Goal: Task Accomplishment & Management: Use online tool/utility

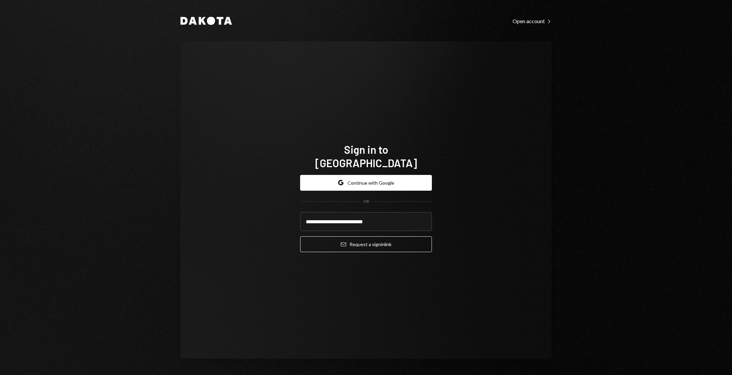
type input "**********"
click at [300, 237] on button "Email Request a sign in link" at bounding box center [366, 245] width 132 height 16
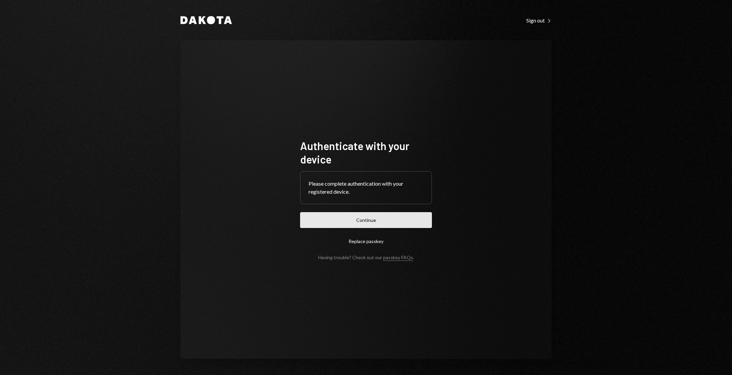
click at [369, 214] on button "Continue" at bounding box center [366, 220] width 132 height 16
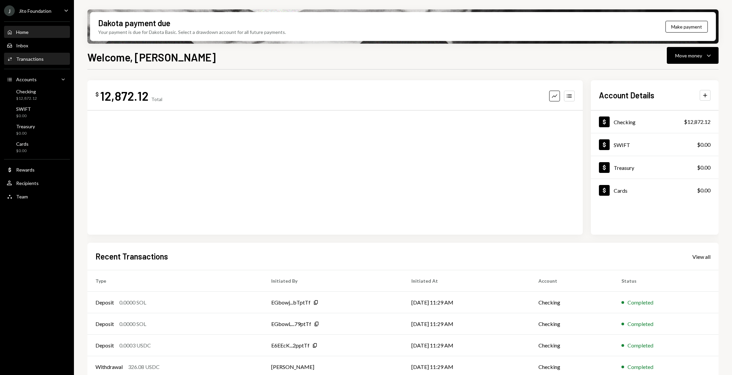
click at [41, 59] on div "Transactions" at bounding box center [30, 59] width 28 height 6
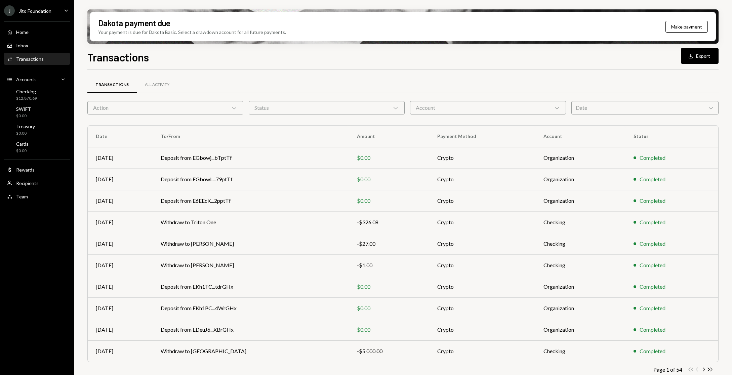
click at [199, 108] on div "Action Chevron Down" at bounding box center [165, 107] width 156 height 13
click at [252, 71] on div "Transactions All Activity Action Chevron Down Status Chevron Down Account Chevr…" at bounding box center [402, 230] width 631 height 321
click at [183, 115] on div "Transactions All Activity Action Chevron Down Status Chevron Down Account Chevr…" at bounding box center [402, 235] width 631 height 310
click at [172, 108] on div "Action Chevron Down" at bounding box center [165, 107] width 156 height 13
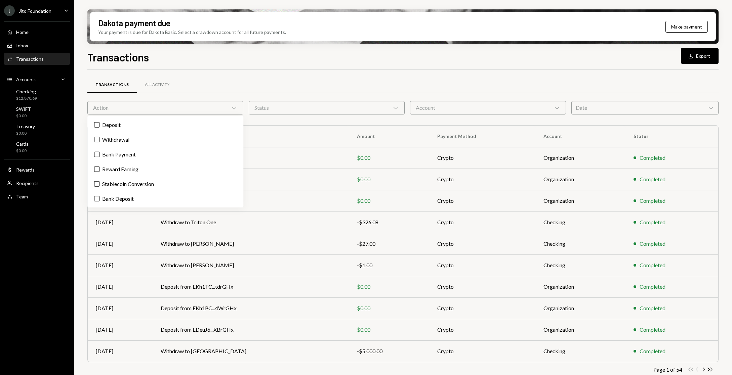
click at [364, 56] on div "Transactions Download Export" at bounding box center [402, 56] width 631 height 15
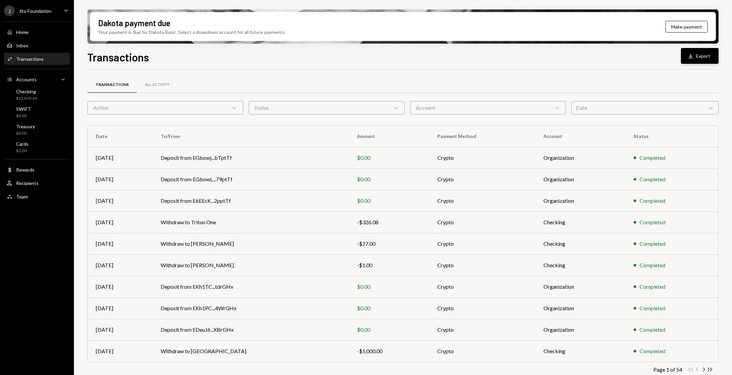
click at [699, 54] on button "Download Export" at bounding box center [700, 56] width 38 height 16
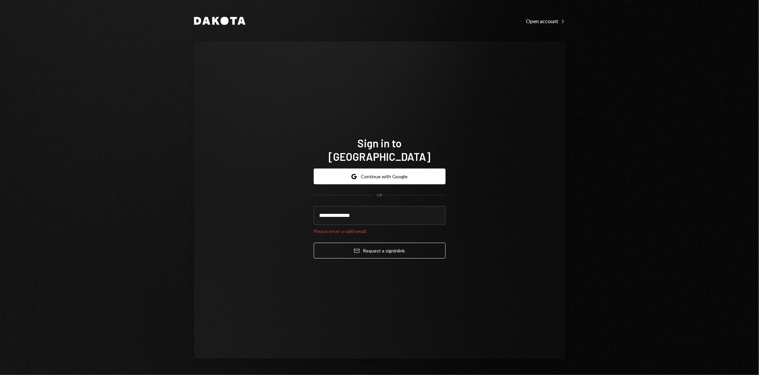
type input "**********"
click at [314, 243] on button "Email Request a sign in link" at bounding box center [380, 251] width 132 height 16
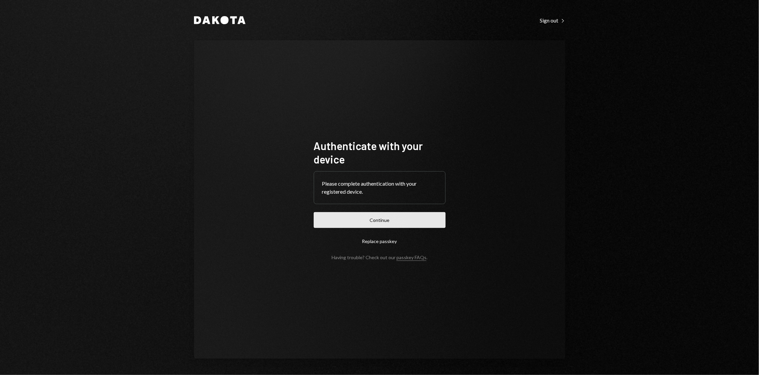
click at [360, 226] on button "Continue" at bounding box center [380, 220] width 132 height 16
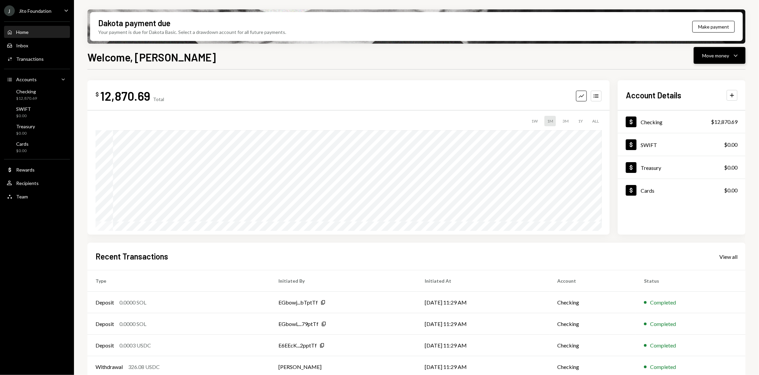
click at [738, 58] on icon "Caret Down" at bounding box center [735, 55] width 8 height 8
click at [710, 76] on div "Send" at bounding box center [714, 75] width 49 height 7
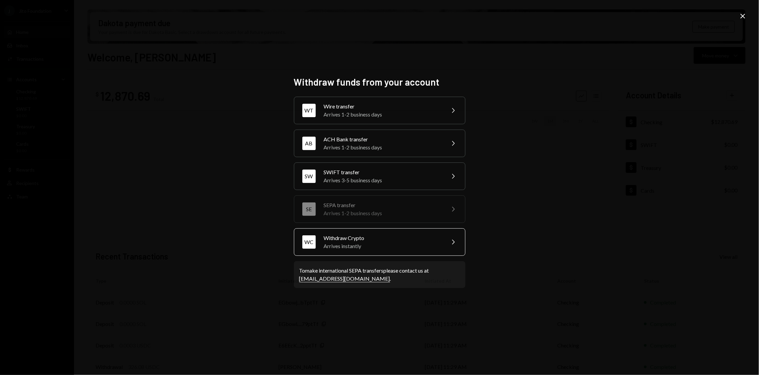
click at [367, 237] on div "Withdraw Crypto" at bounding box center [382, 238] width 117 height 8
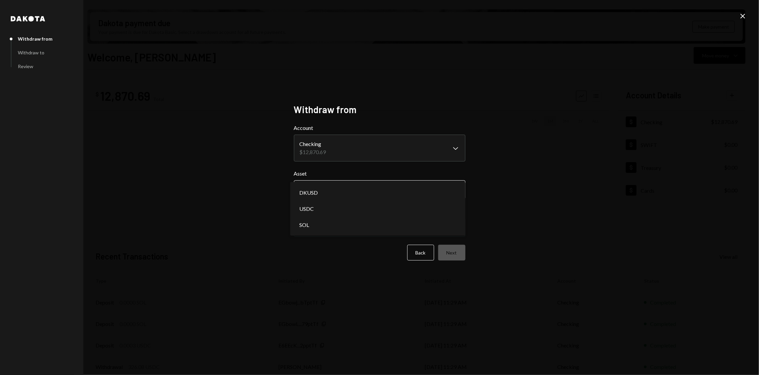
click at [332, 190] on body "J Jito Foundation Caret Down Home Home Inbox Inbox Activities Transactions Acco…" at bounding box center [379, 187] width 759 height 375
select select "****"
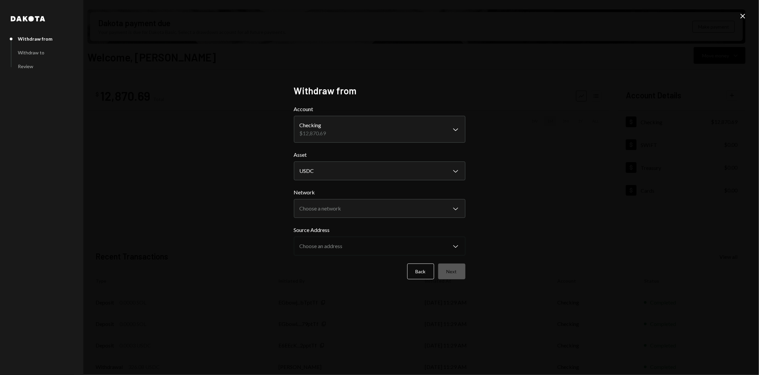
click at [331, 219] on form "**********" at bounding box center [379, 192] width 171 height 174
click at [340, 207] on body "J Jito Foundation Caret Down Home Home Inbox Inbox Activities Transactions Acco…" at bounding box center [379, 187] width 759 height 375
select select "**********"
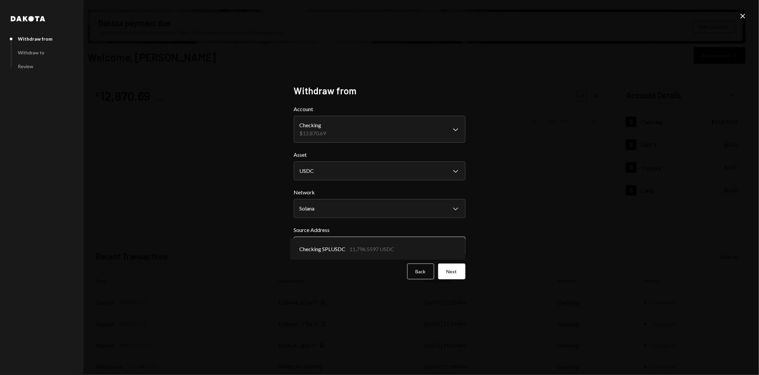
click at [348, 246] on body "J Jito Foundation Caret Down Home Home Inbox Inbox Activities Transactions Acco…" at bounding box center [379, 187] width 759 height 375
click at [454, 269] on button "Next" at bounding box center [451, 272] width 27 height 16
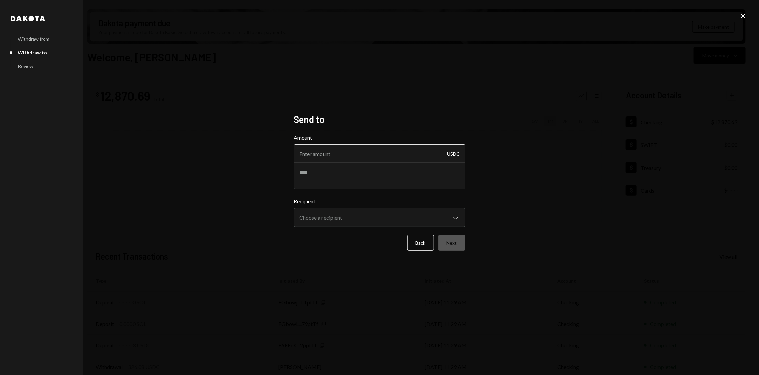
click at [367, 151] on input "Amount" at bounding box center [379, 154] width 171 height 19
click at [350, 216] on body "J Jito Foundation Caret Down Home Home Inbox Inbox Activities Transactions Acco…" at bounding box center [379, 187] width 759 height 375
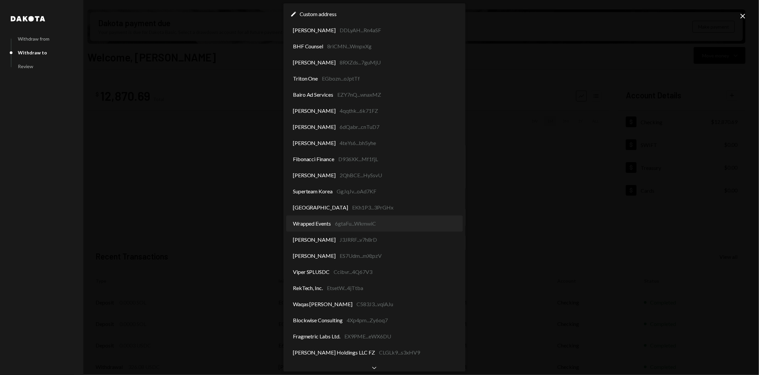
scroll to position [32, 0]
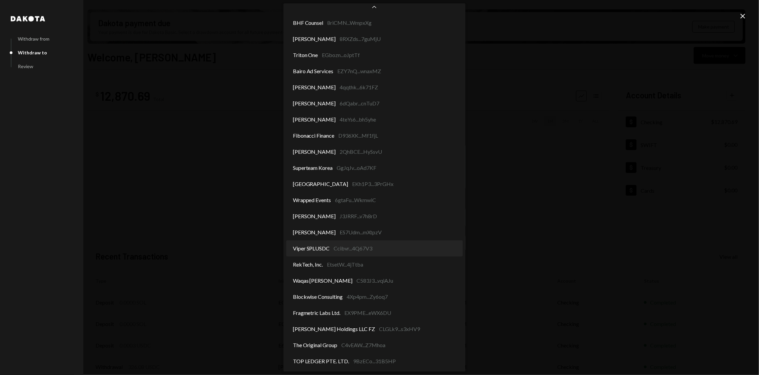
select select "**********"
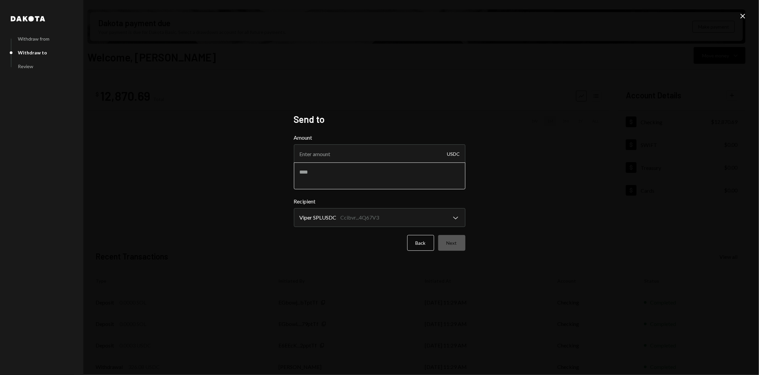
click at [367, 171] on textarea at bounding box center [379, 176] width 171 height 27
paste textarea "**********"
type textarea "**********"
click at [353, 146] on input "Amount" at bounding box center [379, 154] width 171 height 19
type input "80"
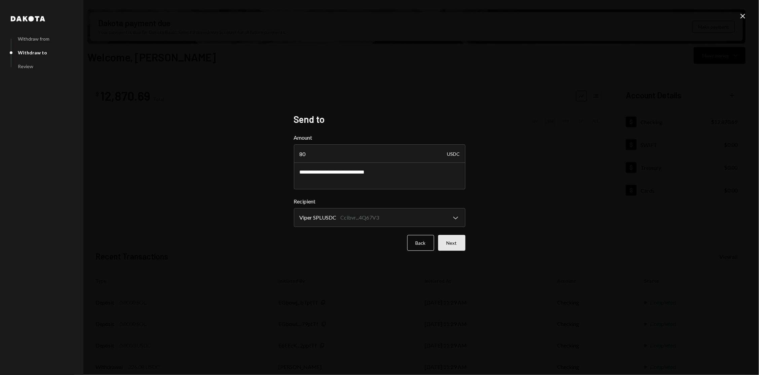
click at [453, 235] on button "Next" at bounding box center [451, 243] width 27 height 16
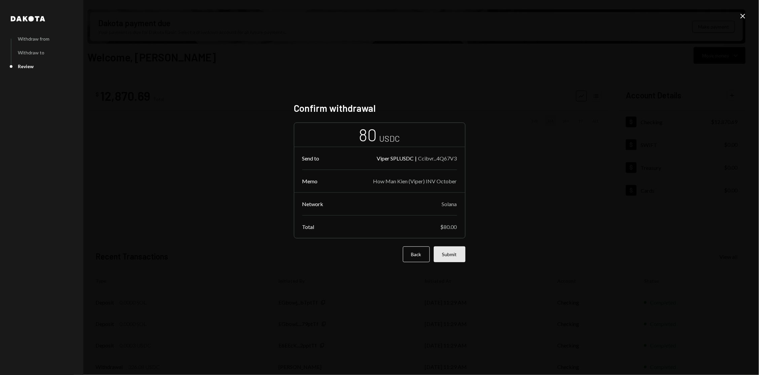
click at [455, 255] on button "Submit" at bounding box center [450, 255] width 32 height 16
click at [454, 259] on button "Submit" at bounding box center [450, 255] width 32 height 16
click at [455, 260] on button "Submit" at bounding box center [450, 255] width 32 height 16
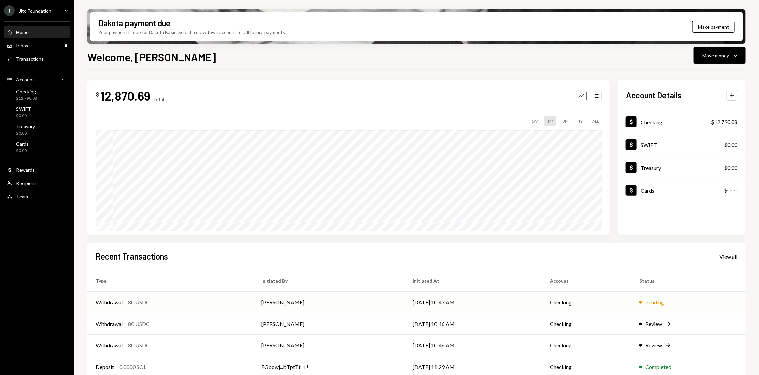
scroll to position [29, 0]
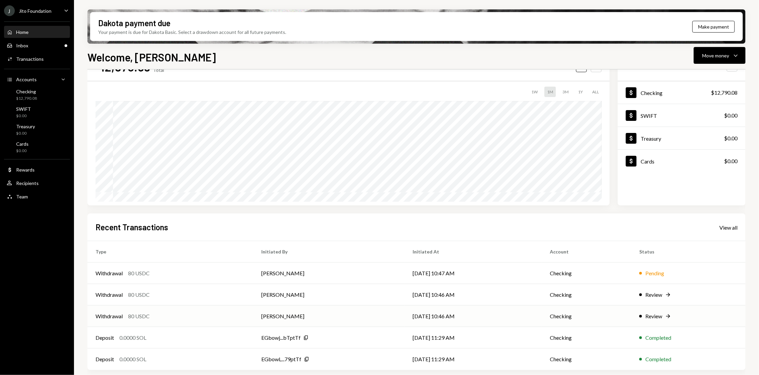
click at [199, 313] on div "Withdrawal 80 USDC" at bounding box center [170, 317] width 150 height 8
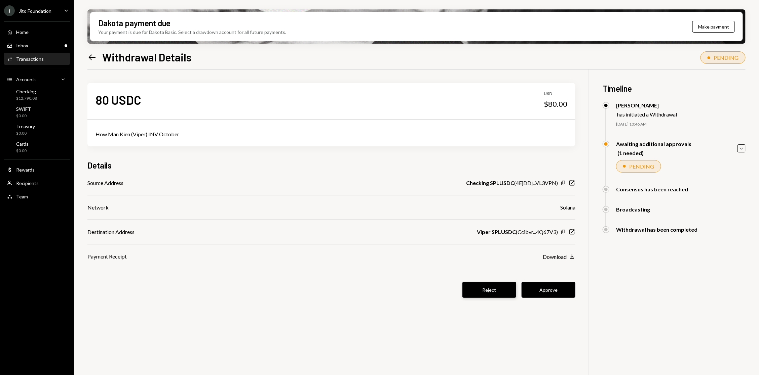
click at [497, 292] on button "Reject" at bounding box center [489, 290] width 54 height 16
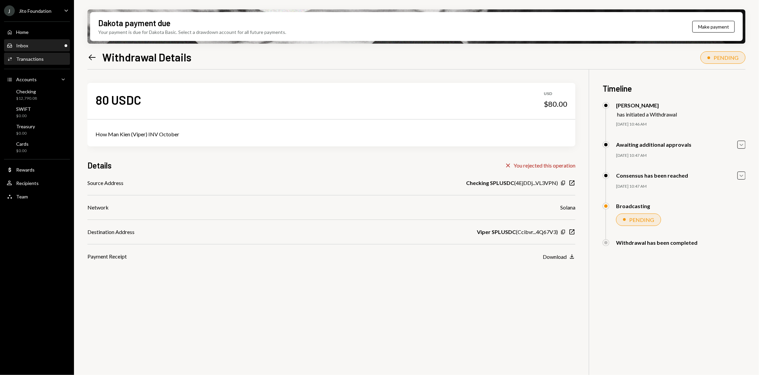
click at [32, 45] on div "Inbox Inbox" at bounding box center [37, 46] width 60 height 6
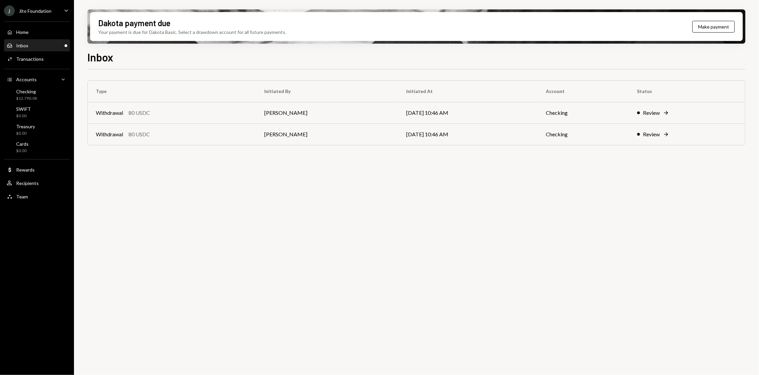
click at [194, 150] on div "Type Initiated By Initiated At Account Status Withdrawal 80 USDC Stephanie Verg…" at bounding box center [416, 119] width 658 height 79
click at [195, 141] on td "Withdrawal 80 USDC" at bounding box center [172, 135] width 168 height 22
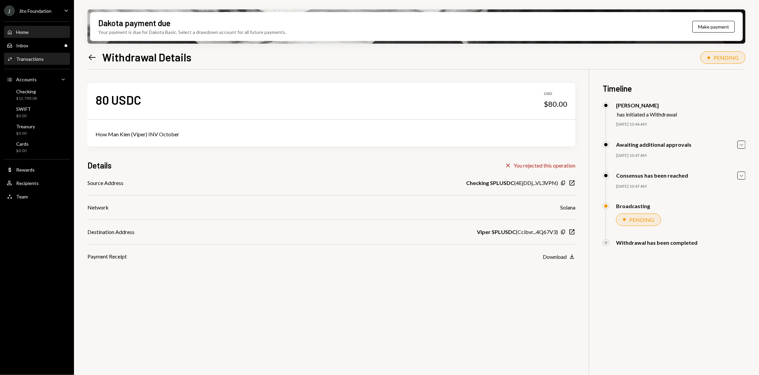
click at [30, 26] on link "Home Home" at bounding box center [37, 32] width 66 height 12
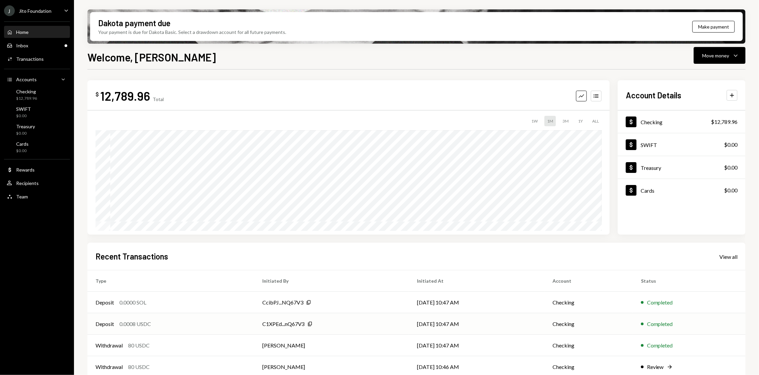
scroll to position [29, 0]
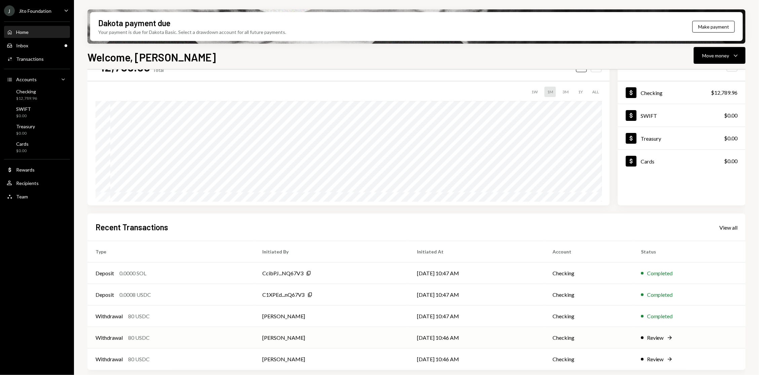
click at [261, 342] on td "Stephanie Vergara" at bounding box center [331, 338] width 155 height 22
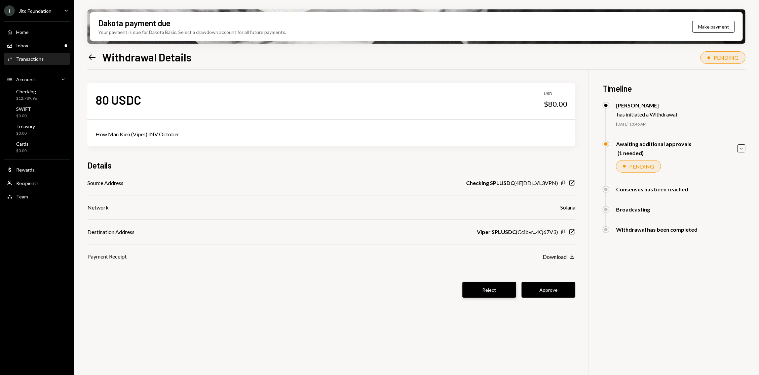
click at [470, 295] on button "Reject" at bounding box center [489, 290] width 54 height 16
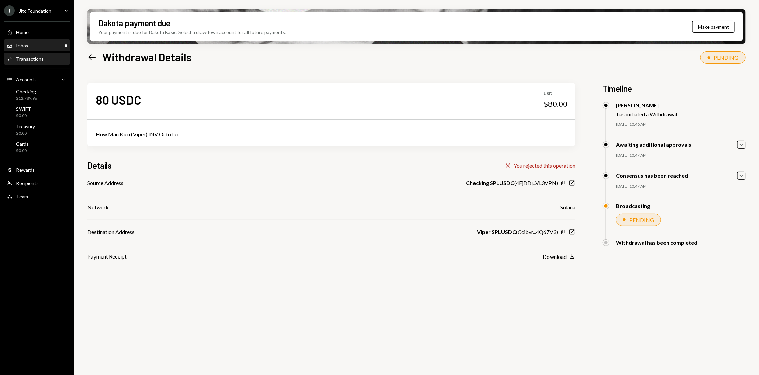
click at [51, 44] on div "Inbox Inbox" at bounding box center [37, 46] width 60 height 6
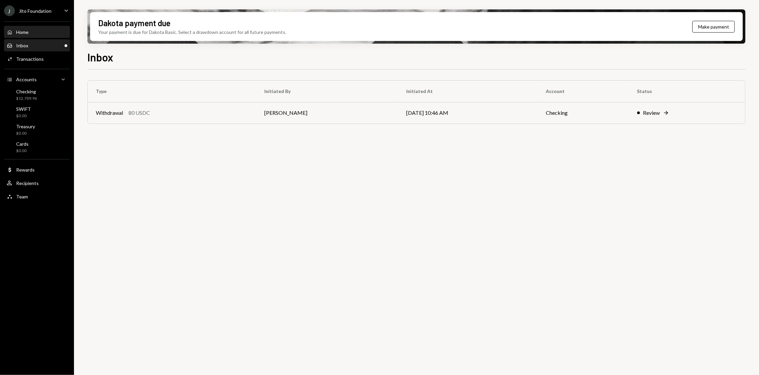
click at [39, 29] on div "Home Home" at bounding box center [37, 32] width 60 height 6
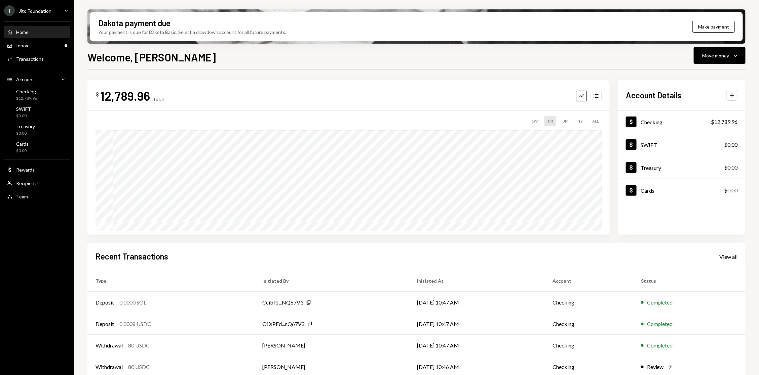
scroll to position [29, 0]
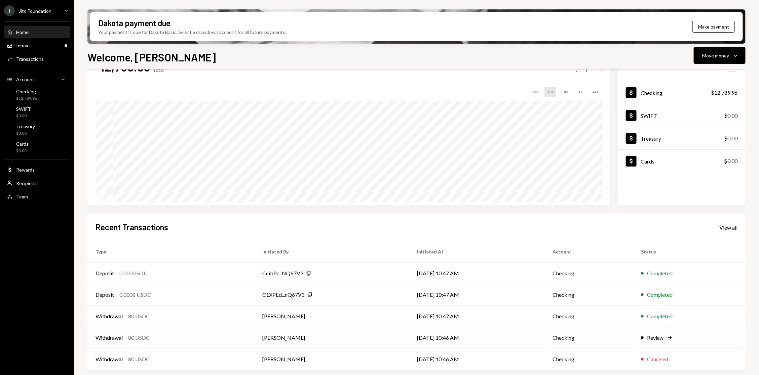
click at [500, 337] on td "10/09/25 10:46 AM" at bounding box center [476, 338] width 135 height 22
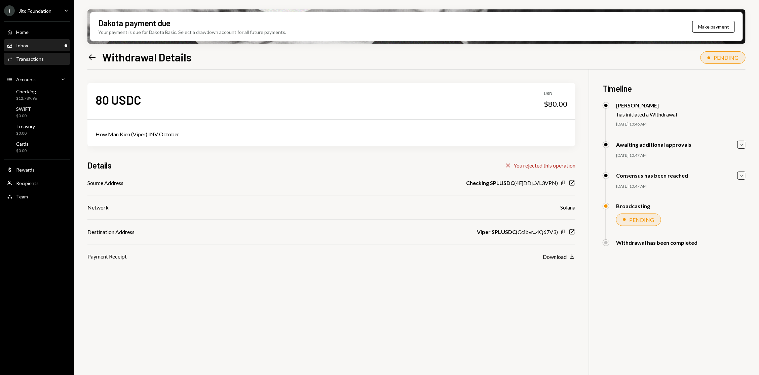
click at [36, 43] on div "Inbox Inbox" at bounding box center [37, 46] width 60 height 6
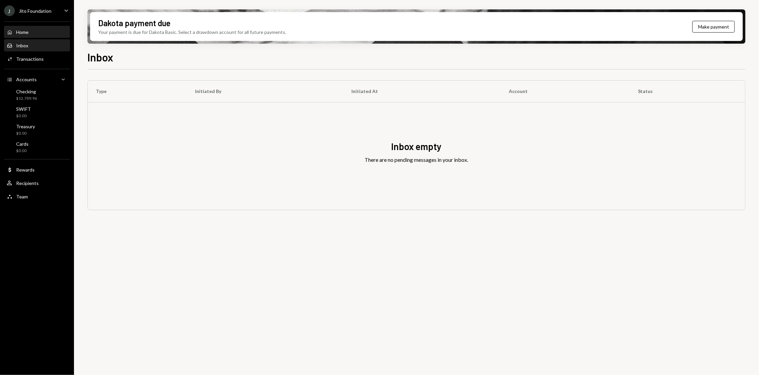
click at [17, 36] on div "Home Home" at bounding box center [37, 32] width 60 height 11
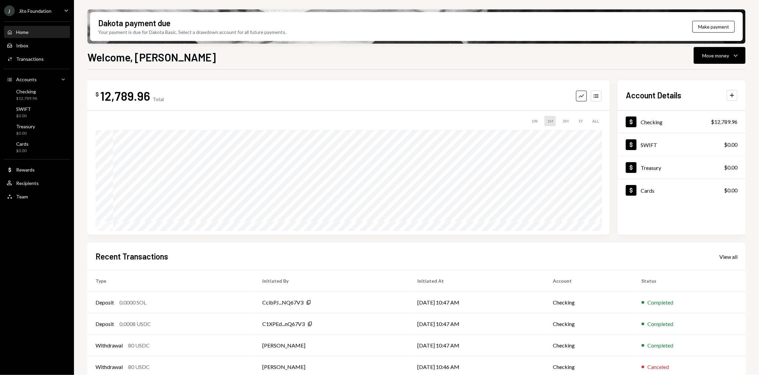
click at [40, 69] on div "Main" at bounding box center [37, 69] width 66 height 0
click at [40, 61] on div "Transactions" at bounding box center [30, 59] width 28 height 6
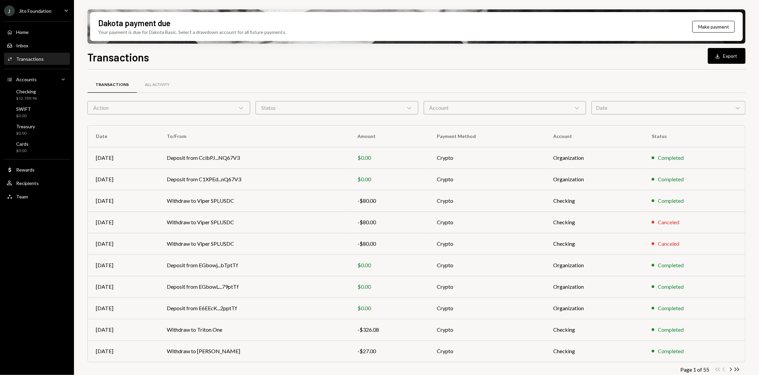
scroll to position [7, 0]
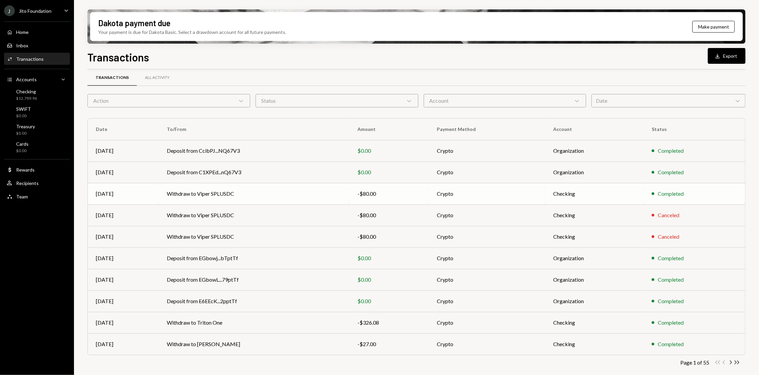
click at [246, 201] on td "Withdraw to Viper SPLUSDC" at bounding box center [254, 194] width 191 height 22
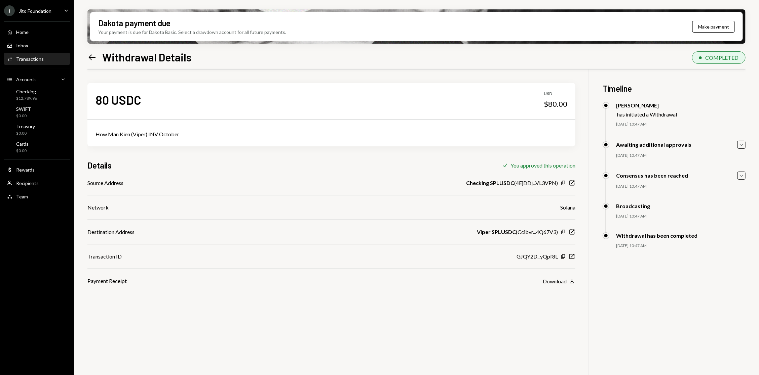
scroll to position [53, 0]
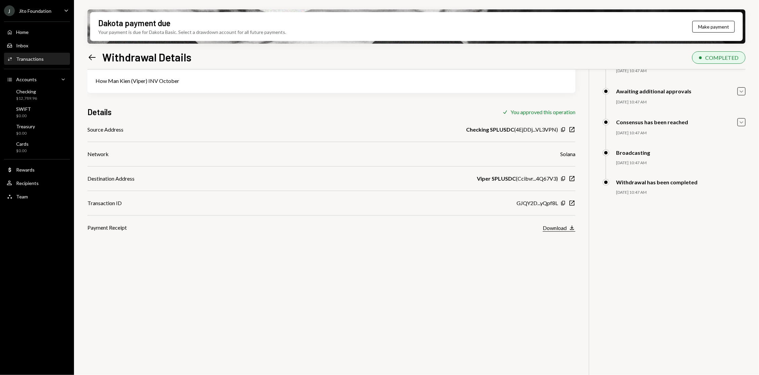
click at [549, 229] on div "Download" at bounding box center [554, 228] width 24 height 6
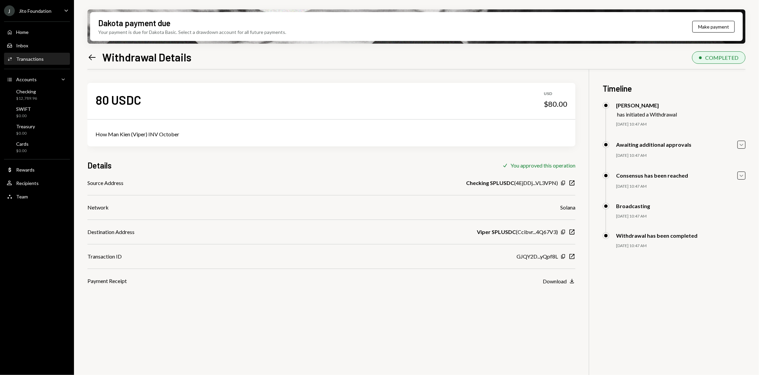
scroll to position [53, 0]
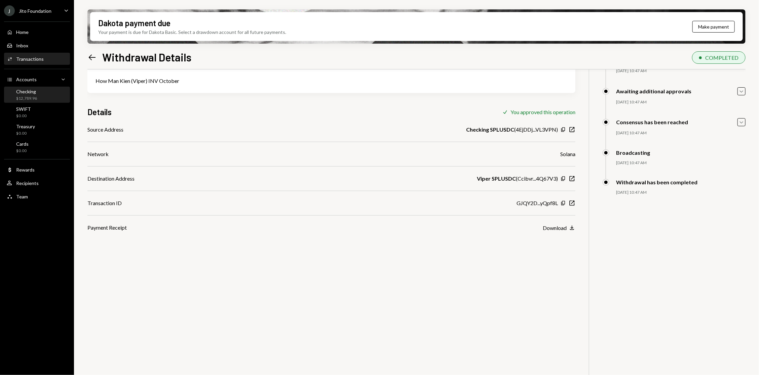
click at [30, 94] on div "Checking" at bounding box center [26, 92] width 21 height 6
